Goal: Task Accomplishment & Management: Manage account settings

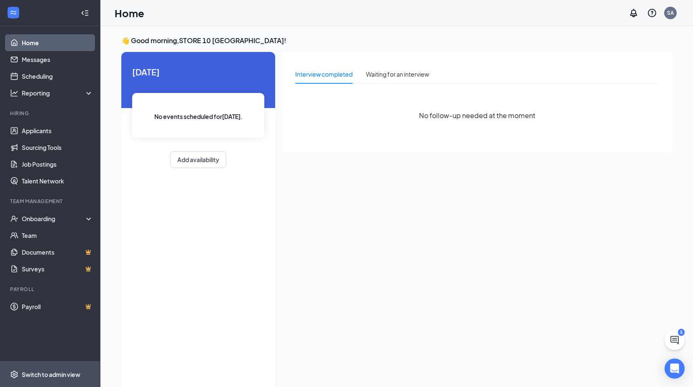
click at [66, 379] on span "Switch to admin view" at bounding box center [58, 374] width 72 height 26
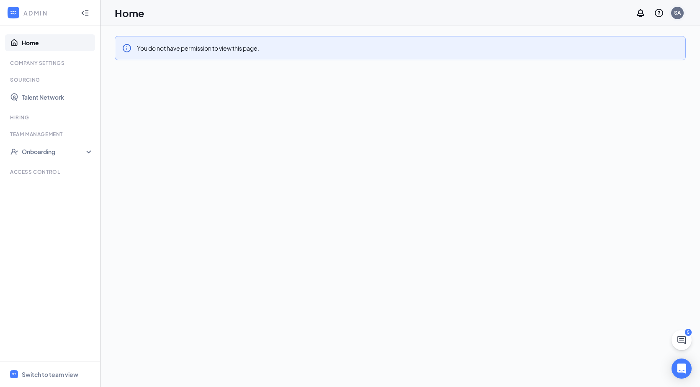
click at [678, 15] on div "SA" at bounding box center [677, 12] width 7 height 7
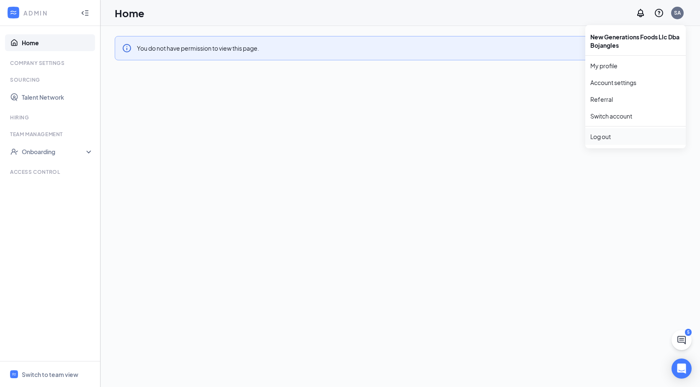
click at [597, 134] on div "Log out" at bounding box center [635, 136] width 90 height 8
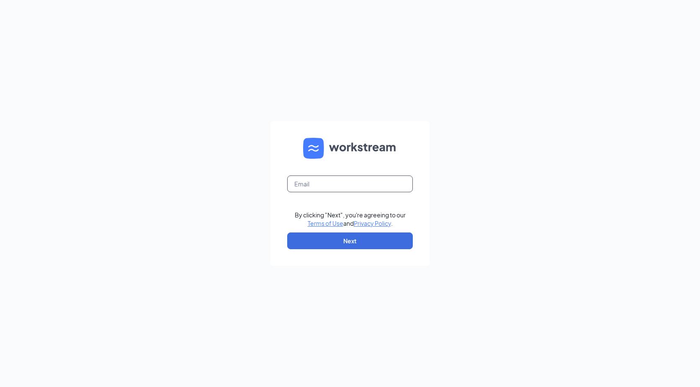
click at [398, 182] on input "text" at bounding box center [350, 183] width 126 height 17
type input "Abgood77@gmail.com"
click at [352, 240] on button "Next" at bounding box center [350, 240] width 126 height 17
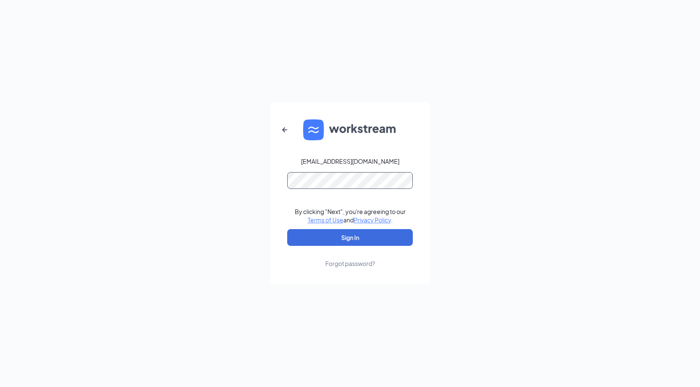
click at [227, 177] on div "Abgood77@gmail.com By clicking "Next", you're agreeing to our Terms of Use and …" at bounding box center [350, 193] width 700 height 387
click at [287, 229] on button "Sign In" at bounding box center [350, 237] width 126 height 17
click at [342, 244] on button "Sign In" at bounding box center [350, 237] width 126 height 17
click at [259, 182] on div "Abgood77@gmail.com Credential mismatches. By clicking "Next", you're agreeing t…" at bounding box center [350, 193] width 700 height 387
click at [287, 229] on button "Sign In" at bounding box center [350, 237] width 126 height 17
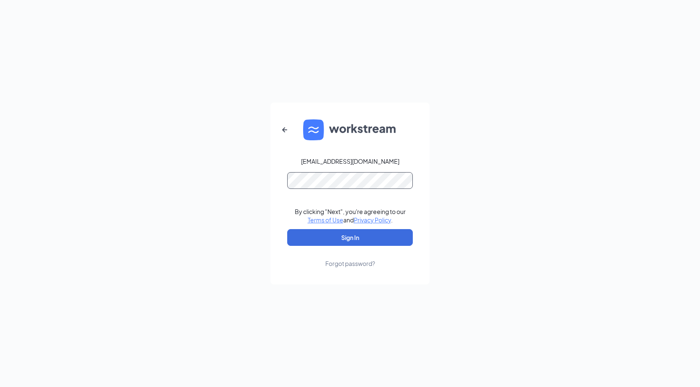
click at [287, 229] on button "Sign In" at bounding box center [350, 237] width 126 height 17
click at [307, 237] on button "Sign In" at bounding box center [350, 237] width 126 height 17
click at [265, 181] on div "Abgood77@gmail.com Credential mismatches. By clicking "Next", you're agreeing t…" at bounding box center [350, 193] width 700 height 387
click at [287, 229] on button "Sign In" at bounding box center [350, 237] width 126 height 17
click at [333, 259] on div "Forgot password?" at bounding box center [350, 263] width 50 height 8
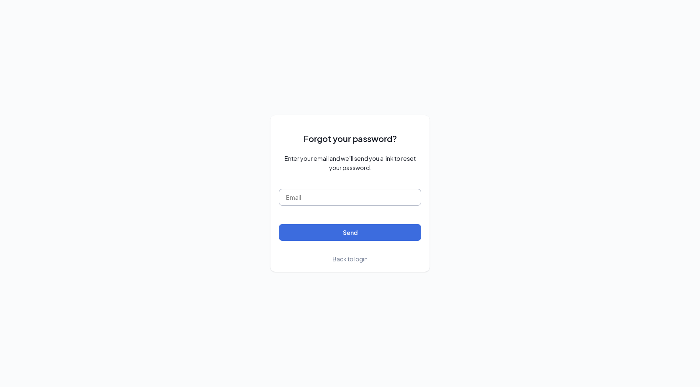
click at [303, 198] on input "text" at bounding box center [350, 197] width 142 height 17
type input "Abgood77@gmail.com"
click at [316, 229] on button "Send" at bounding box center [350, 232] width 142 height 17
